Goal: Task Accomplishment & Management: Use online tool/utility

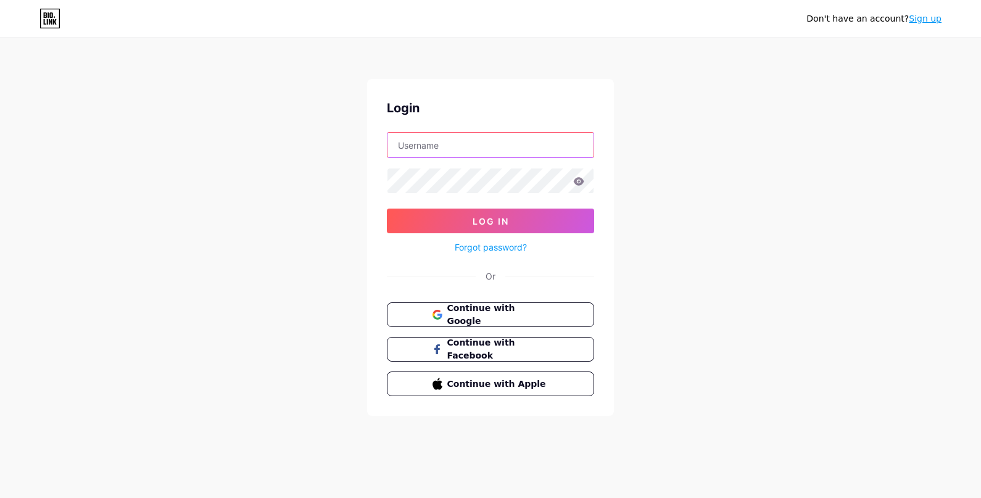
click at [457, 151] on input "text" at bounding box center [491, 145] width 206 height 25
type input "[EMAIL_ADDRESS][DOMAIN_NAME]"
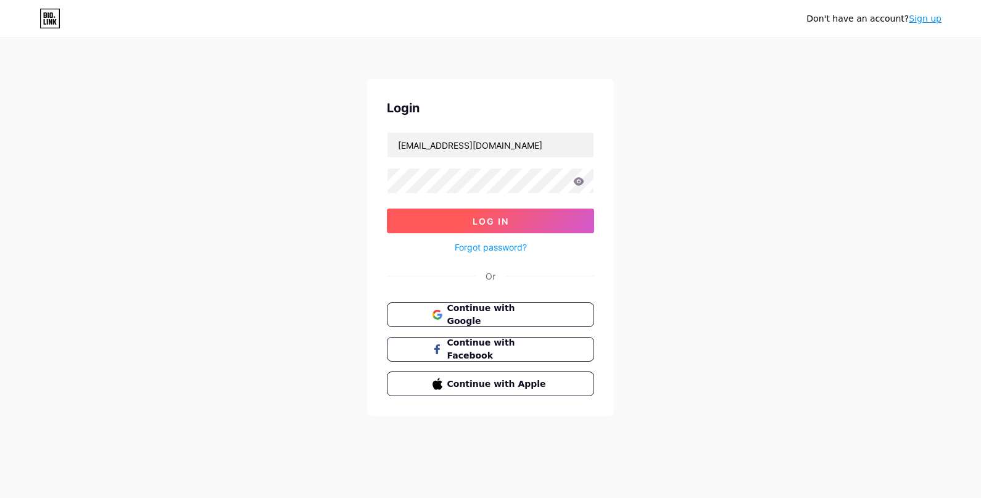
click at [479, 220] on span "Log In" at bounding box center [491, 221] width 36 height 10
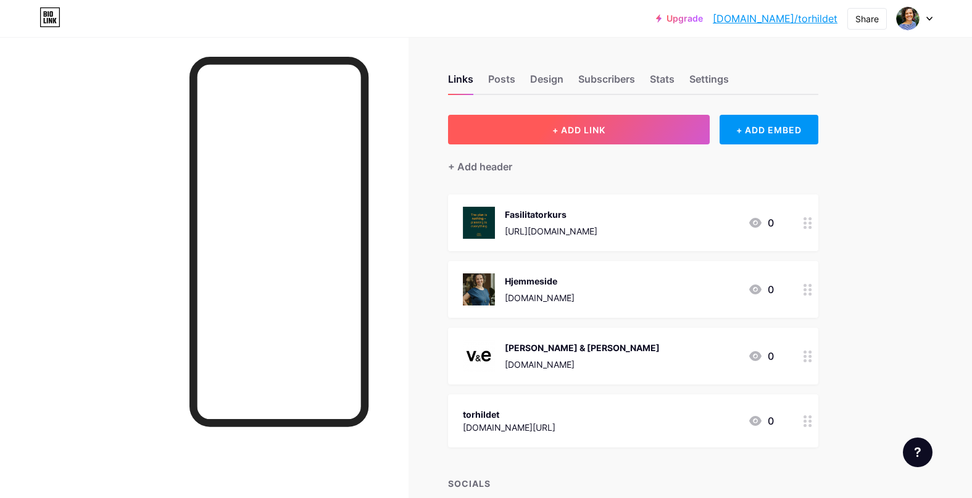
click at [604, 132] on span "+ ADD LINK" at bounding box center [578, 130] width 53 height 10
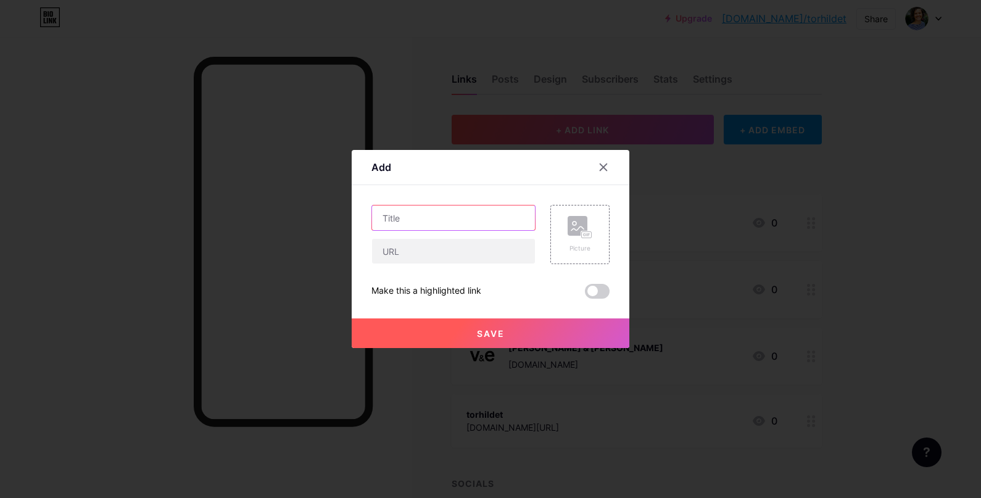
click at [463, 212] on input "text" at bounding box center [453, 218] width 163 height 25
type input "Tonusprogrammet"
click at [414, 261] on input "text" at bounding box center [453, 251] width 163 height 25
type input "[DOMAIN_NAME][URL]"
click at [567, 249] on div "Picture" at bounding box center [579, 234] width 59 height 59
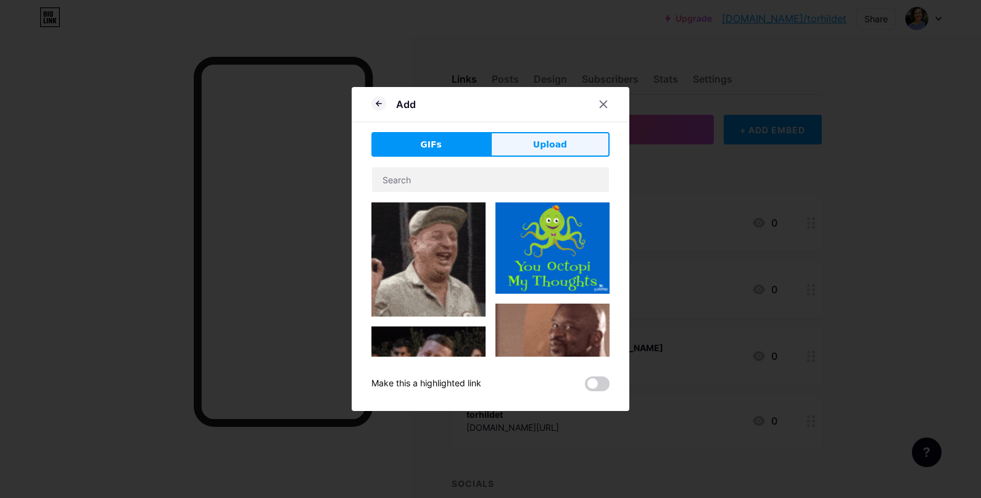
click at [573, 151] on button "Upload" at bounding box center [550, 144] width 119 height 25
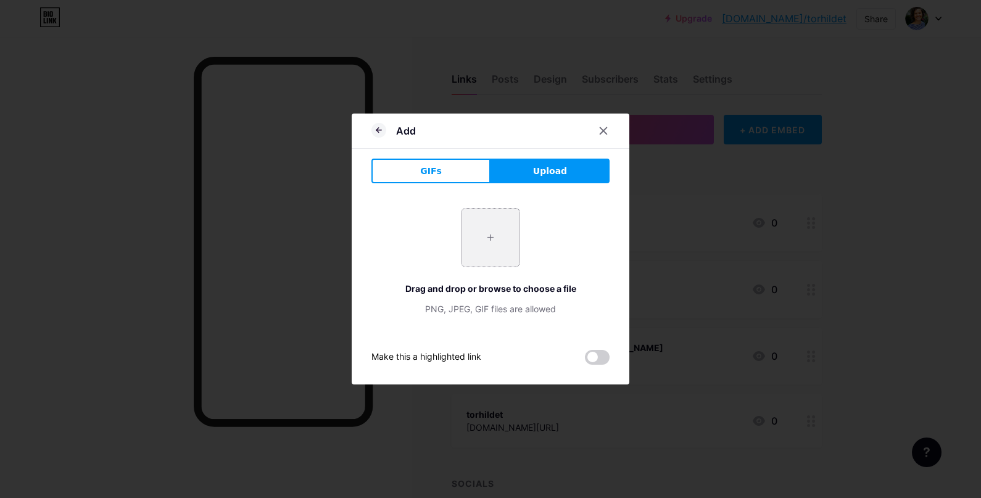
click at [500, 241] on input "file" at bounding box center [491, 238] width 58 height 58
type input "C:\fakepath\Tonus instagram.png"
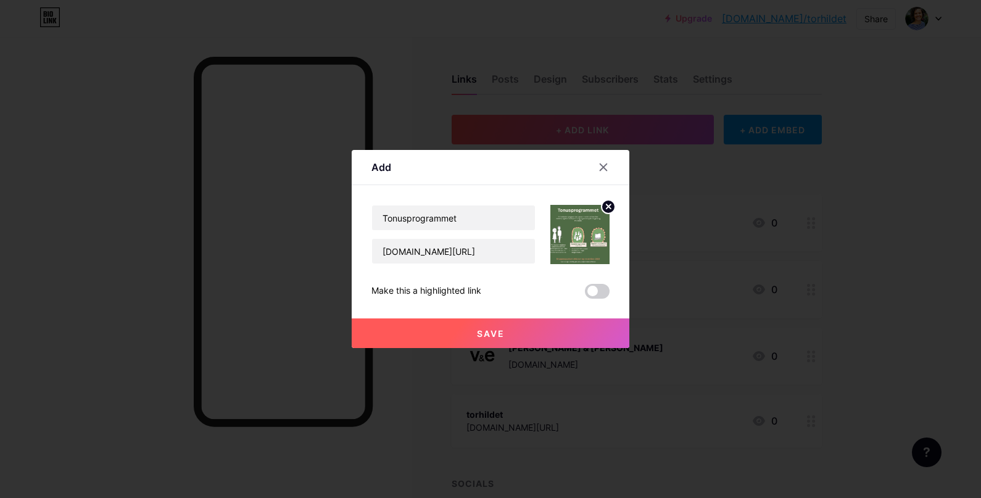
click at [481, 336] on span "Save" at bounding box center [491, 333] width 28 height 10
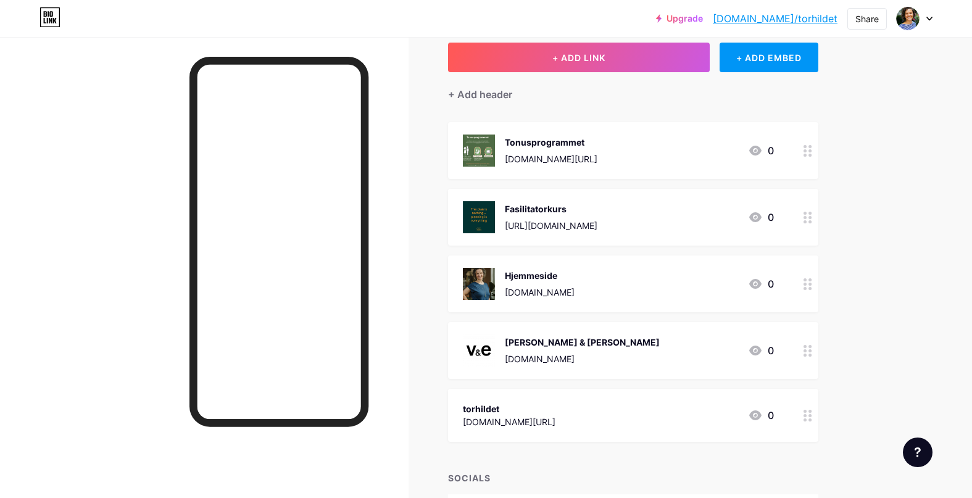
scroll to position [72, 0]
click at [581, 223] on div "[URL][DOMAIN_NAME]" at bounding box center [551, 225] width 93 height 13
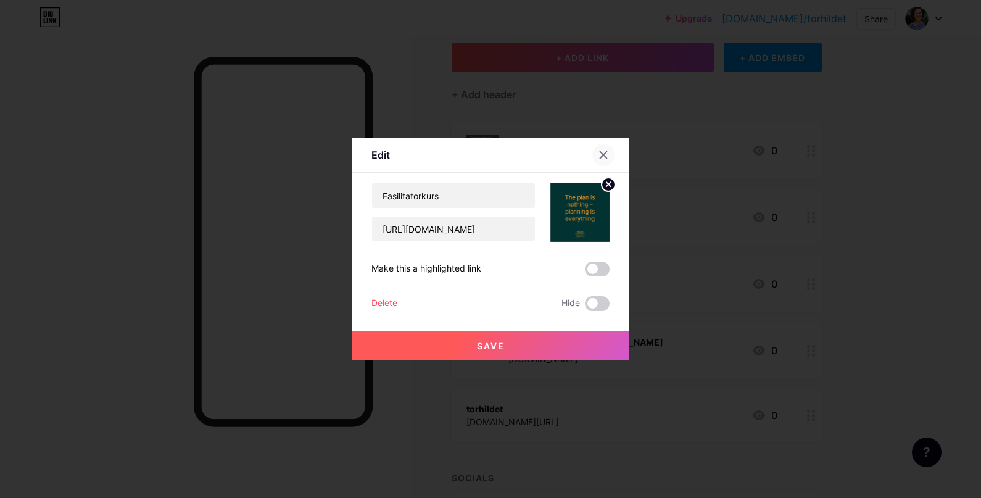
click at [601, 157] on icon at bounding box center [603, 155] width 7 height 7
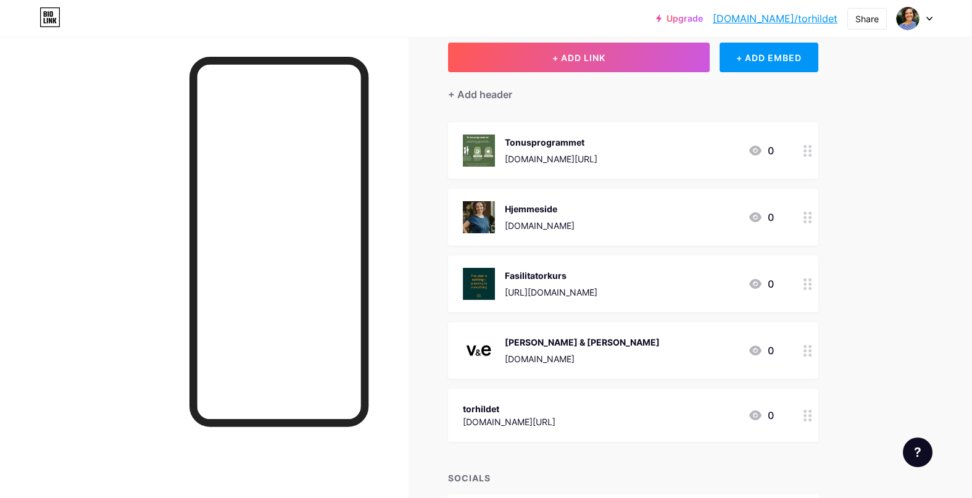
drag, startPoint x: 810, startPoint y: 284, endPoint x: 813, endPoint y: 12, distance: 272.8
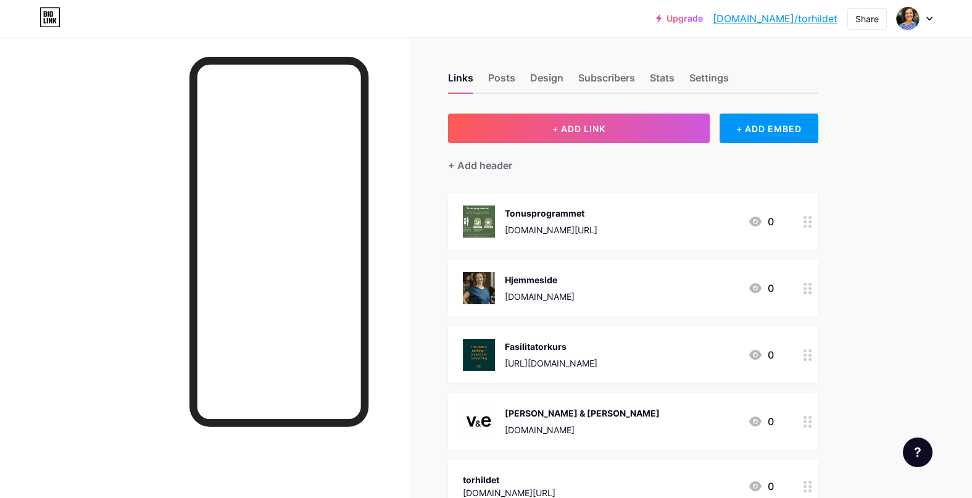
scroll to position [0, 0]
